Goal: Information Seeking & Learning: Check status

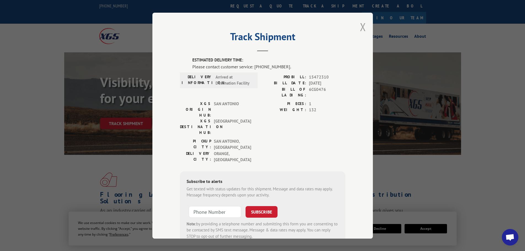
click at [360, 23] on button "Close modal" at bounding box center [363, 27] width 6 height 15
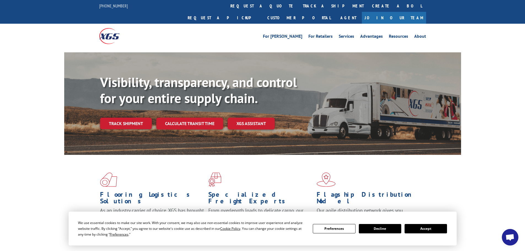
drag, startPoint x: 249, startPoint y: 7, endPoint x: 250, endPoint y: 14, distance: 7.0
click at [299, 7] on link "track a shipment" at bounding box center [333, 6] width 69 height 12
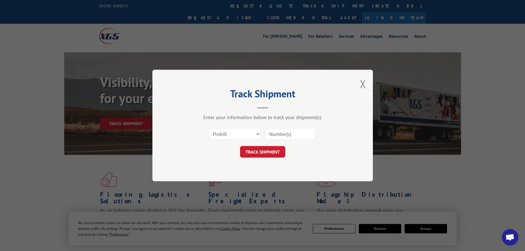
paste input "15472375"
type input "15472375"
click at [269, 154] on button "TRACK SHIPMENT" at bounding box center [262, 152] width 45 height 12
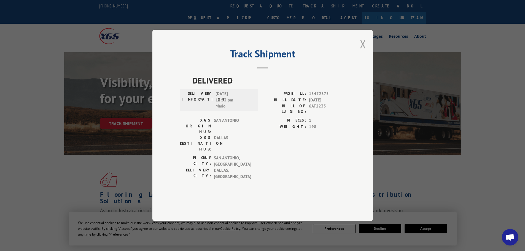
click at [364, 51] on button "Close modal" at bounding box center [363, 44] width 6 height 15
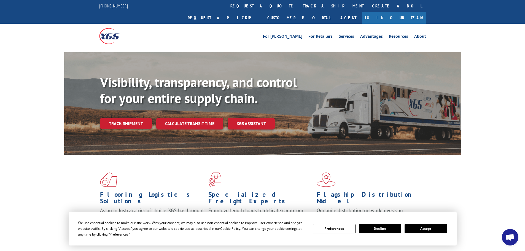
click at [299, 6] on link "track a shipment" at bounding box center [333, 6] width 69 height 12
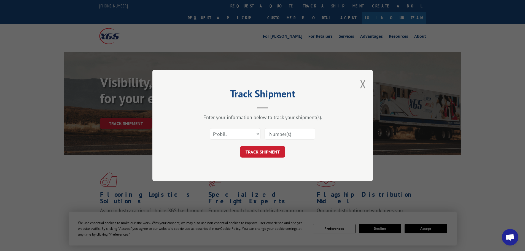
paste input "15472375"
type input "15472375"
click at [266, 151] on button "TRACK SHIPMENT" at bounding box center [262, 152] width 45 height 12
